Goal: Information Seeking & Learning: Learn about a topic

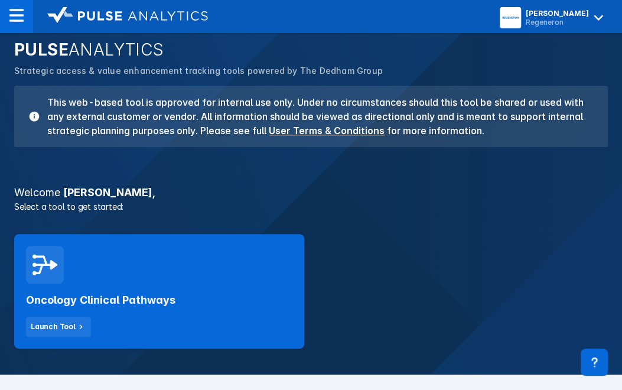
scroll to position [118, 0]
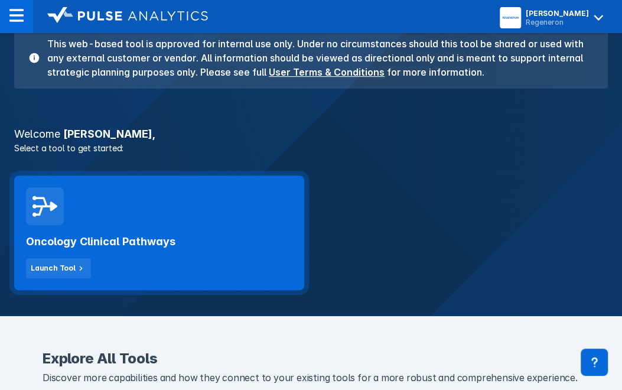
click at [149, 236] on h2 "Oncology Clinical Pathways" at bounding box center [100, 241] width 149 height 14
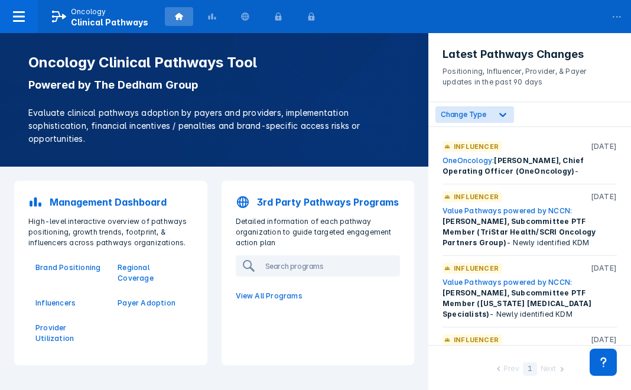
click at [277, 201] on p "3rd Party Pathways Programs" at bounding box center [328, 202] width 142 height 14
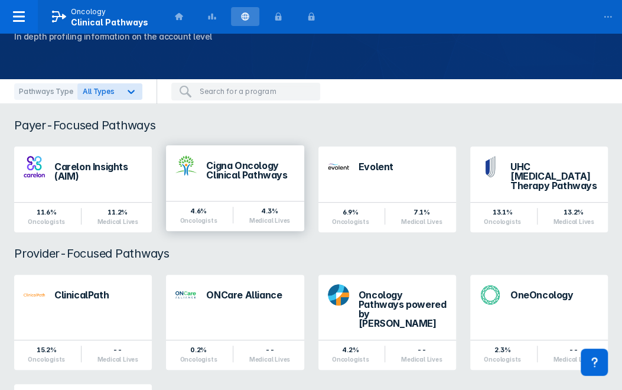
scroll to position [118, 0]
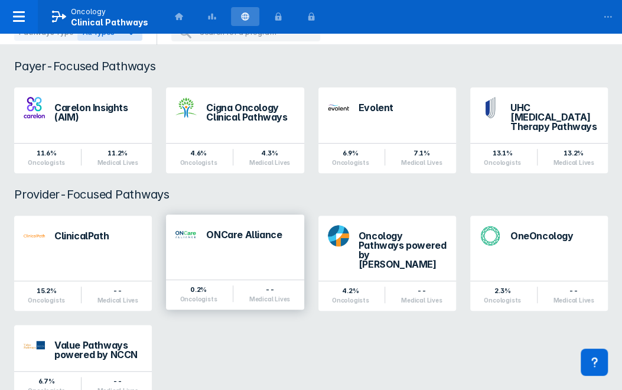
click at [235, 230] on div "ONCare Alliance" at bounding box center [250, 234] width 88 height 9
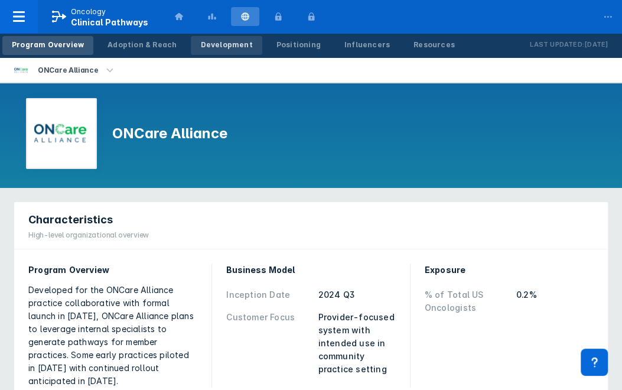
click at [207, 45] on div "Development" at bounding box center [226, 45] width 52 height 11
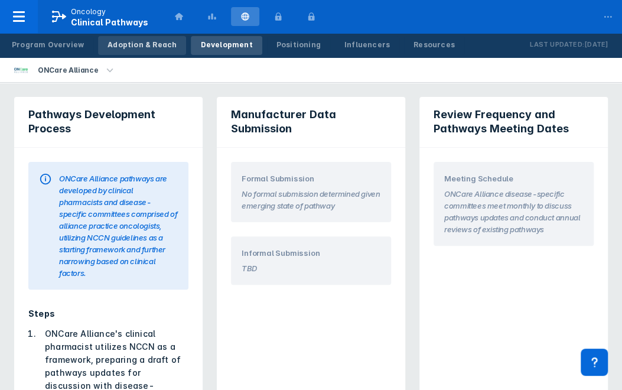
click at [107, 44] on div "Adoption & Reach" at bounding box center [141, 45] width 69 height 11
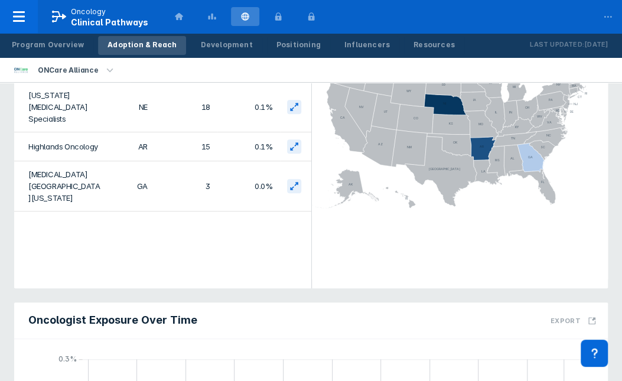
scroll to position [118, 0]
